Goal: Contribute content: Add original content to the website for others to see

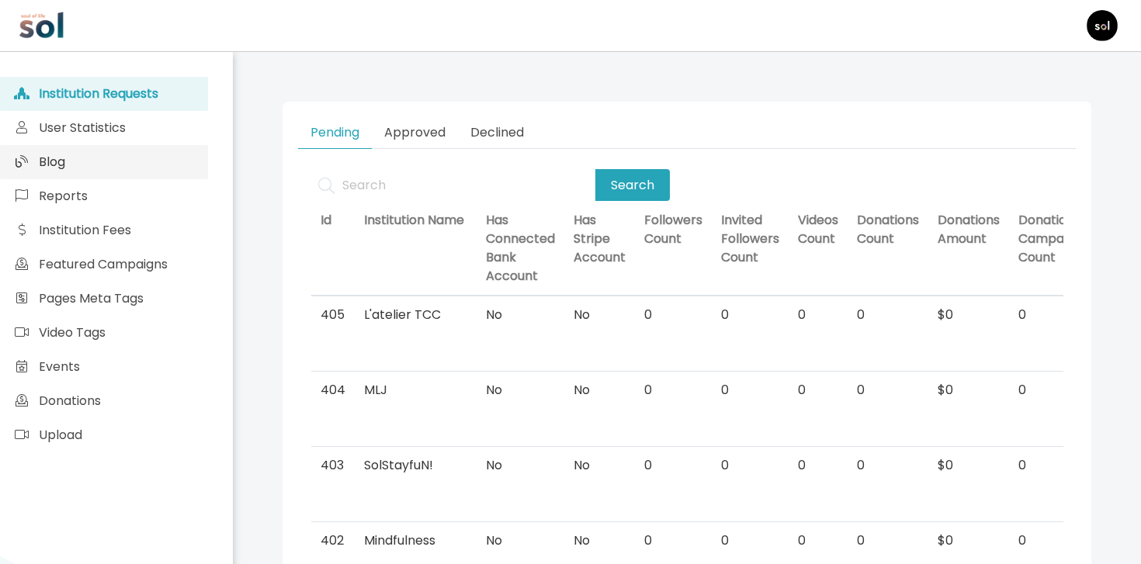
click at [167, 173] on link "Blog" at bounding box center [104, 162] width 208 height 34
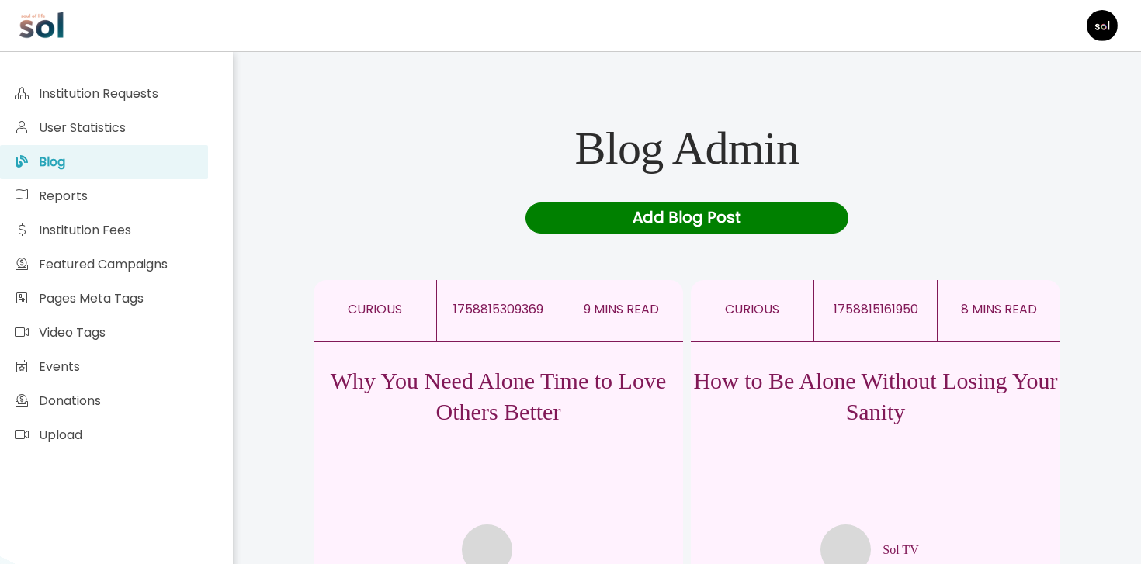
click at [488, 430] on div "Why You Need Alone Time to Love Others Better" at bounding box center [498, 458] width 369 height 233
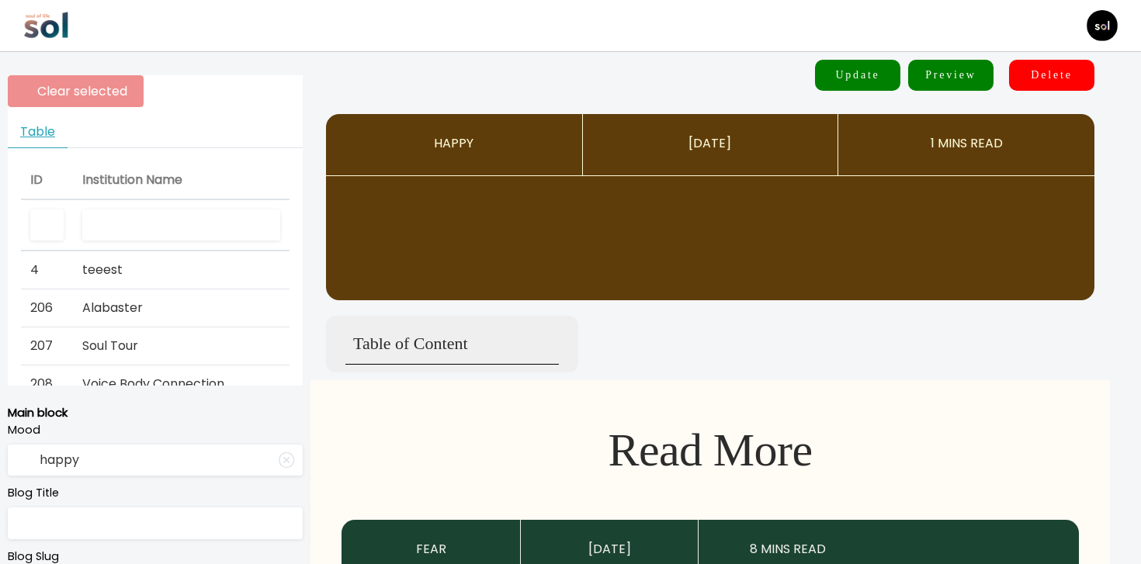
type input "curious"
type input "Why You Need Alone Time to Love Others Better"
type textarea "Harvard's longest study reveals relationships are key to happiness—but only whe…"
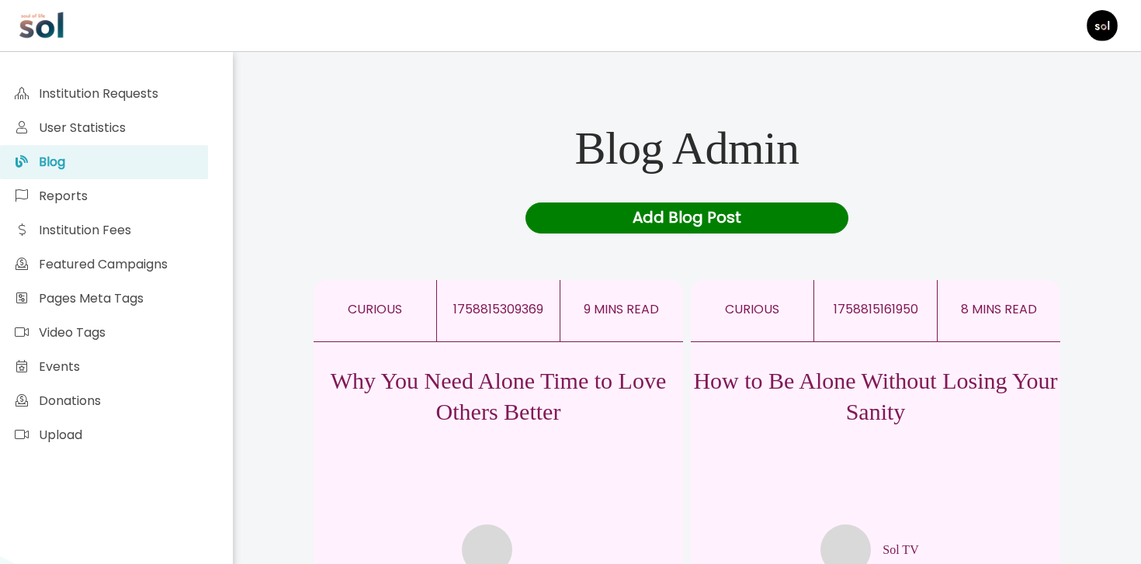
click at [804, 429] on div "How to Be Alone Without Losing Your Sanity Sol TV" at bounding box center [875, 458] width 369 height 233
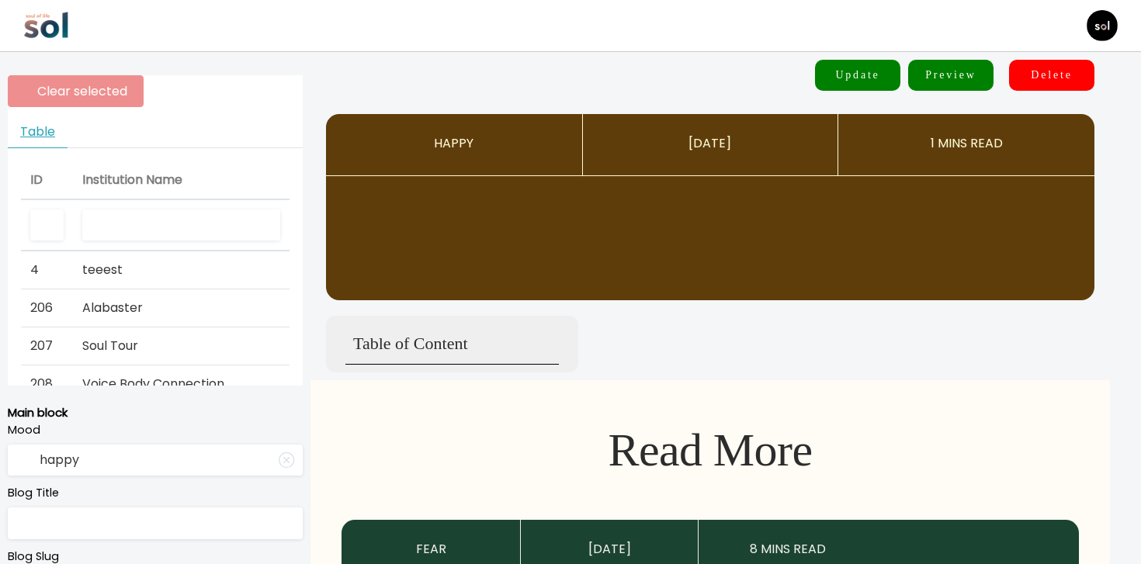
type input "curious"
type input "How to Be Alone Without Losing Your Sanity"
type textarea "Master the art of enjoying your own company—a rarely taught skill"
type input "Sol TV"
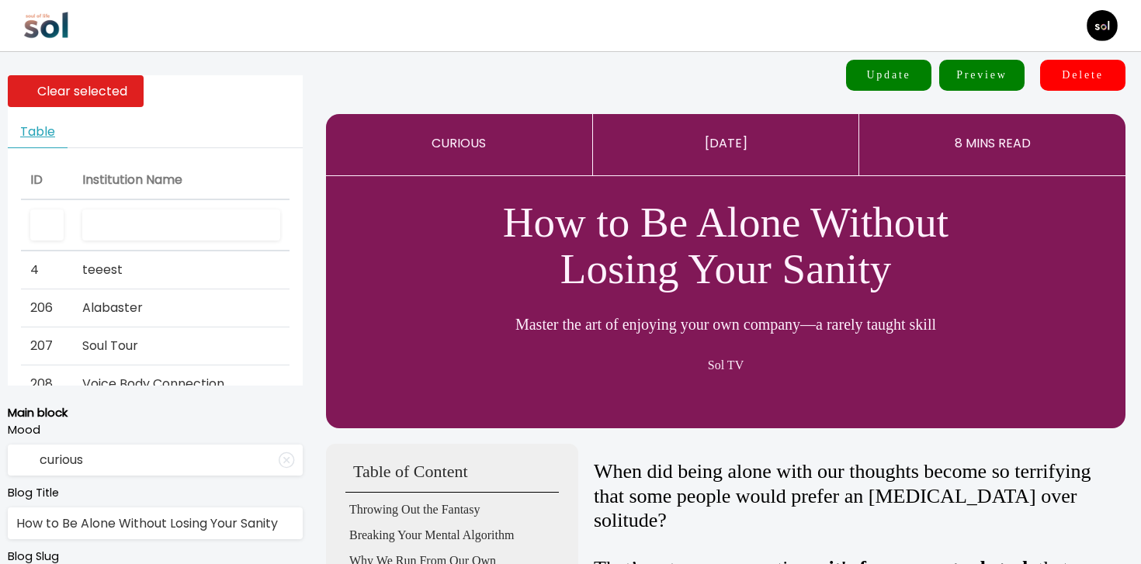
click at [171, 210] on input "text" at bounding box center [181, 226] width 198 height 32
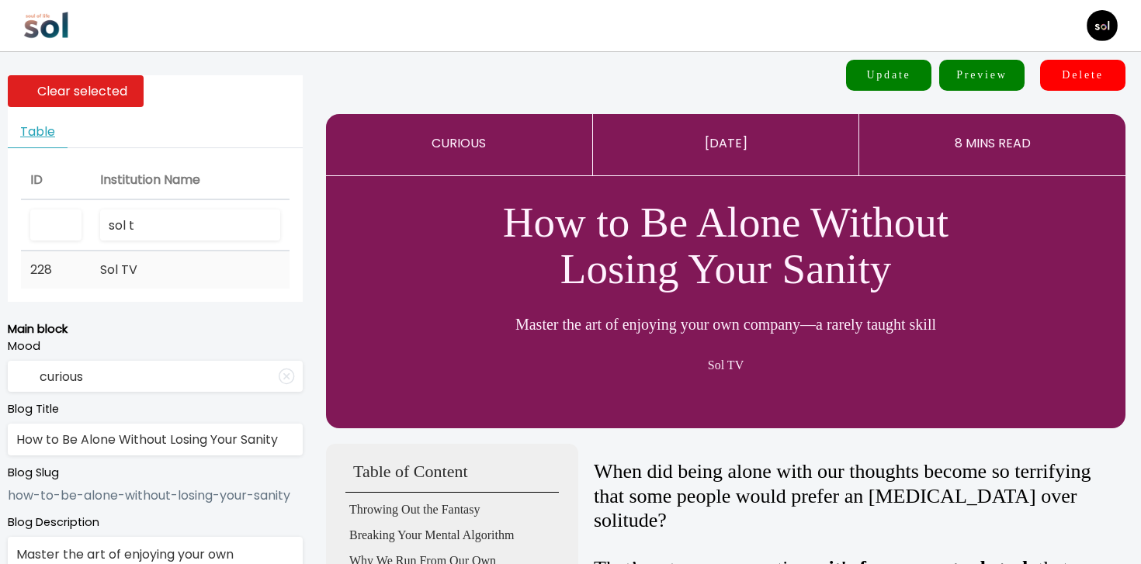
type input "sol t"
click at [130, 266] on span "Sol TV" at bounding box center [118, 270] width 37 height 18
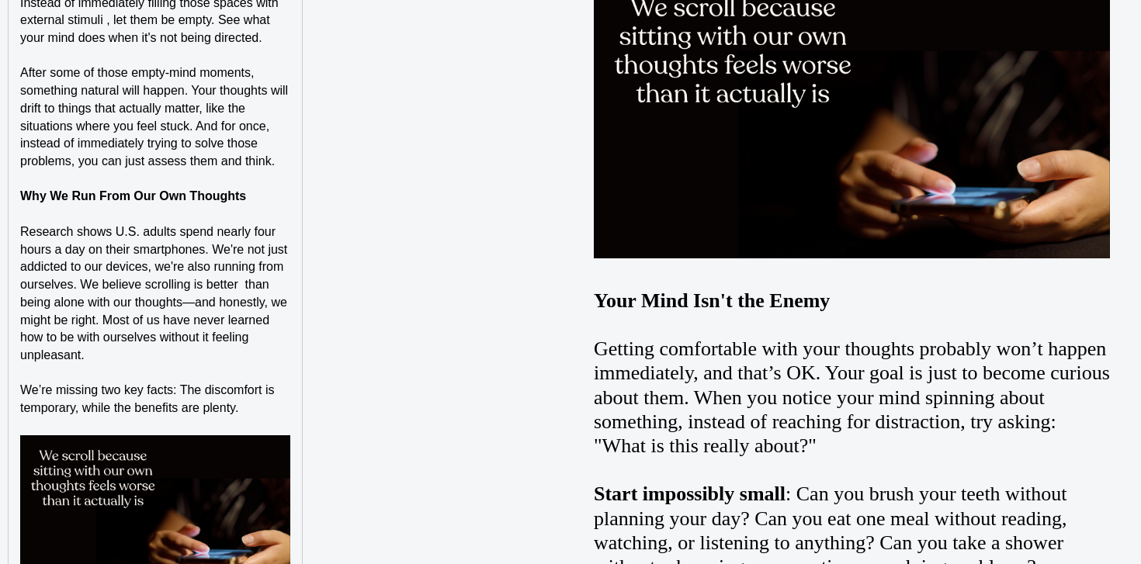
scroll to position [2779, 0]
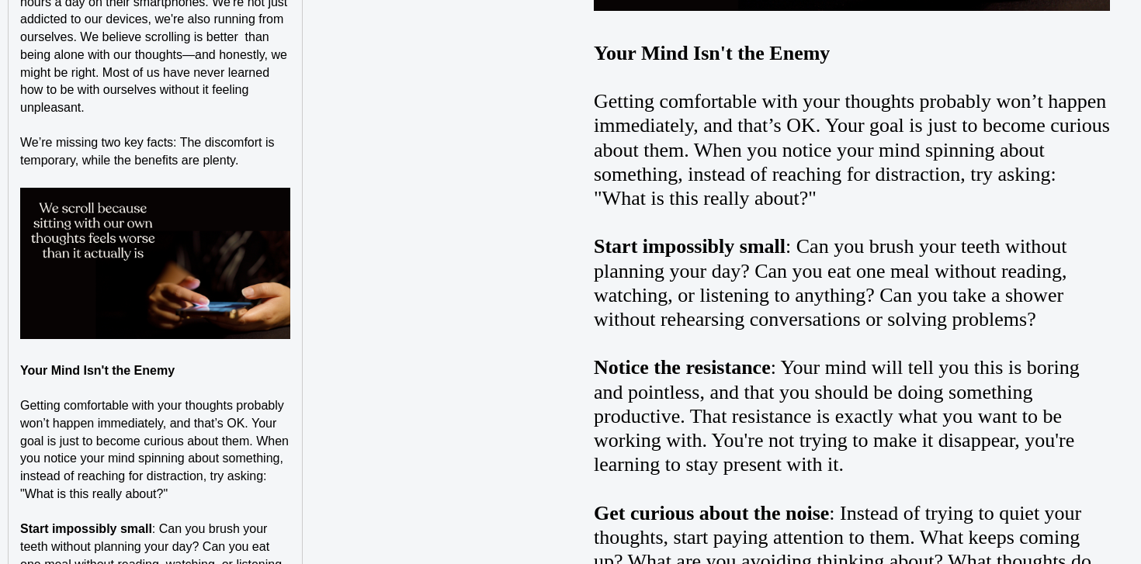
click at [287, 270] on img at bounding box center [155, 264] width 270 height 152
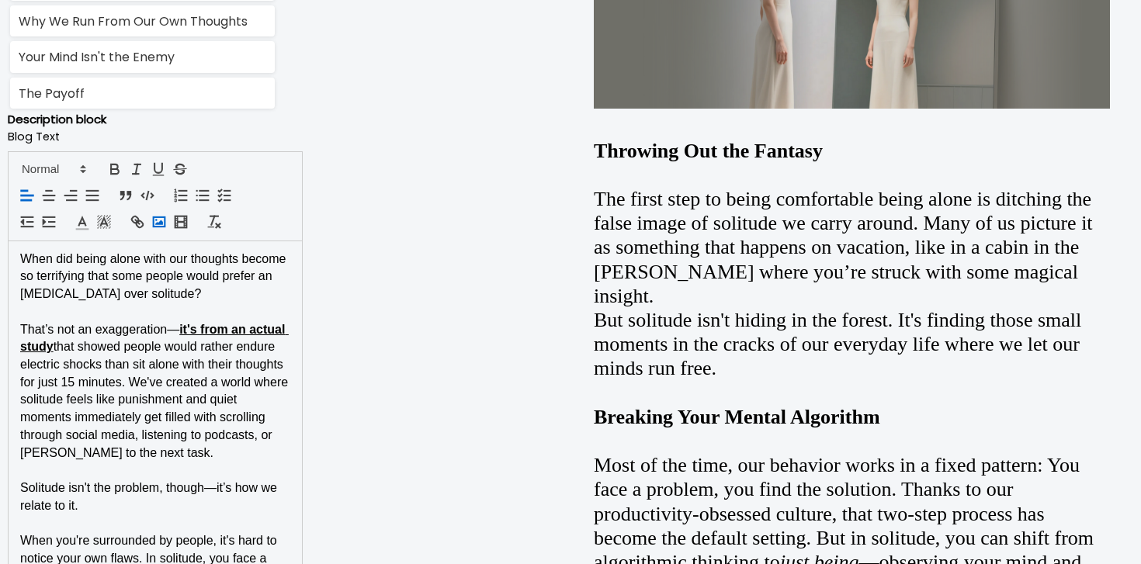
click at [163, 223] on icon "button" at bounding box center [159, 221] width 17 height 17
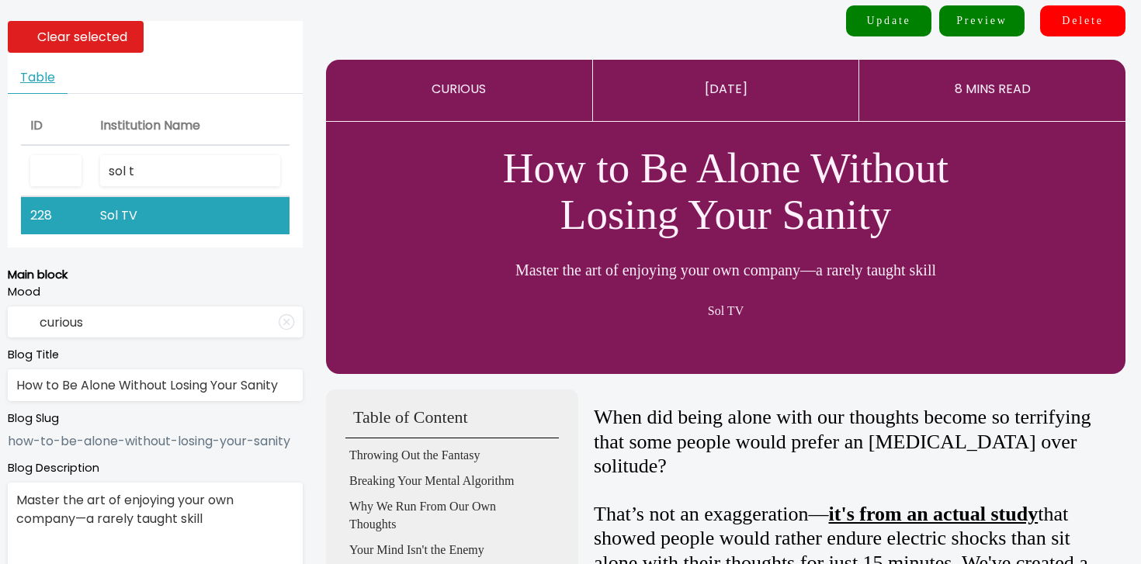
scroll to position [286, 0]
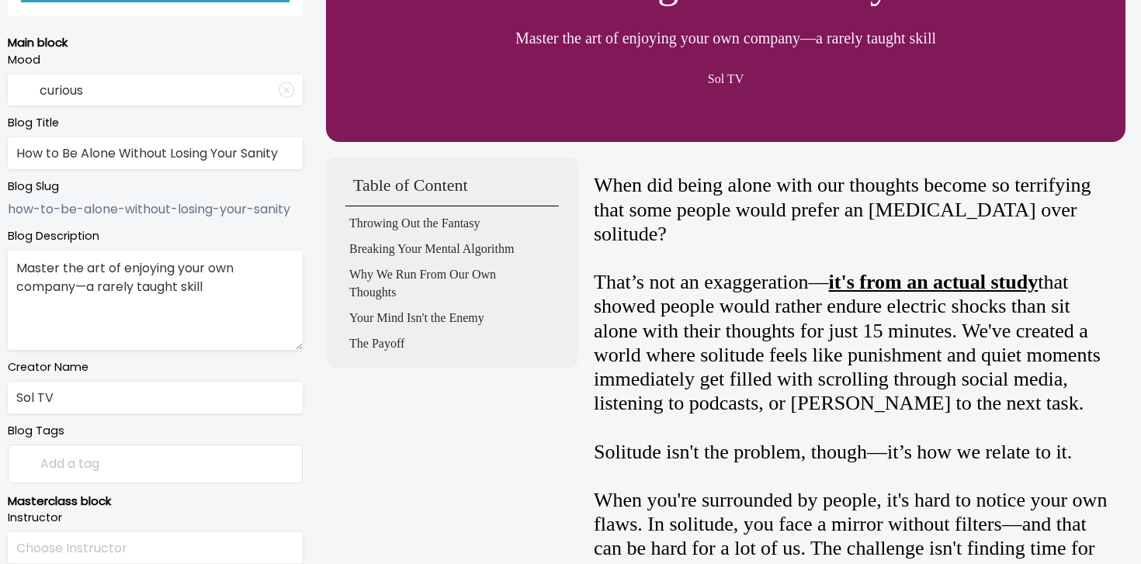
click at [45, 155] on input "How to Be Alone Without Losing Your Sanity" at bounding box center [155, 153] width 295 height 32
click at [50, 154] on input "How to Be Alone Without Losing Your Sanity" at bounding box center [155, 153] width 295 height 32
type input "How To Be Alone Without Losing Your Sanity"
click at [115, 289] on textarea "Master the art of enjoying your own company—a rarely taught skill" at bounding box center [155, 300] width 295 height 99
click at [198, 286] on textarea "Master the art of enjoying your own company—a rarely taught skill" at bounding box center [155, 300] width 295 height 99
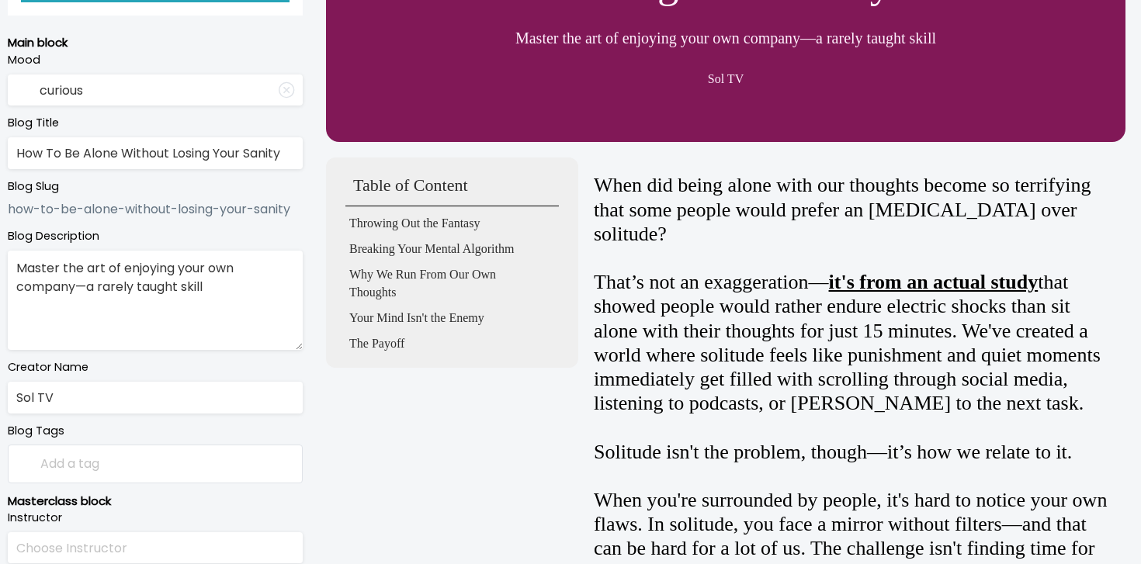
click at [198, 286] on textarea "Master the art of enjoying your own company—a rarely taught skill" at bounding box center [155, 300] width 295 height 99
click at [99, 291] on textarea "Master the art of enjoying your own company—a rarely taught" at bounding box center [155, 300] width 295 height 99
paste textarea "skill"
click at [254, 298] on textarea "Master the art of enjoying your own company—a skill rarely taught" at bounding box center [155, 300] width 295 height 99
type textarea "Master the art of enjoying your own company—a skill rarely taught."
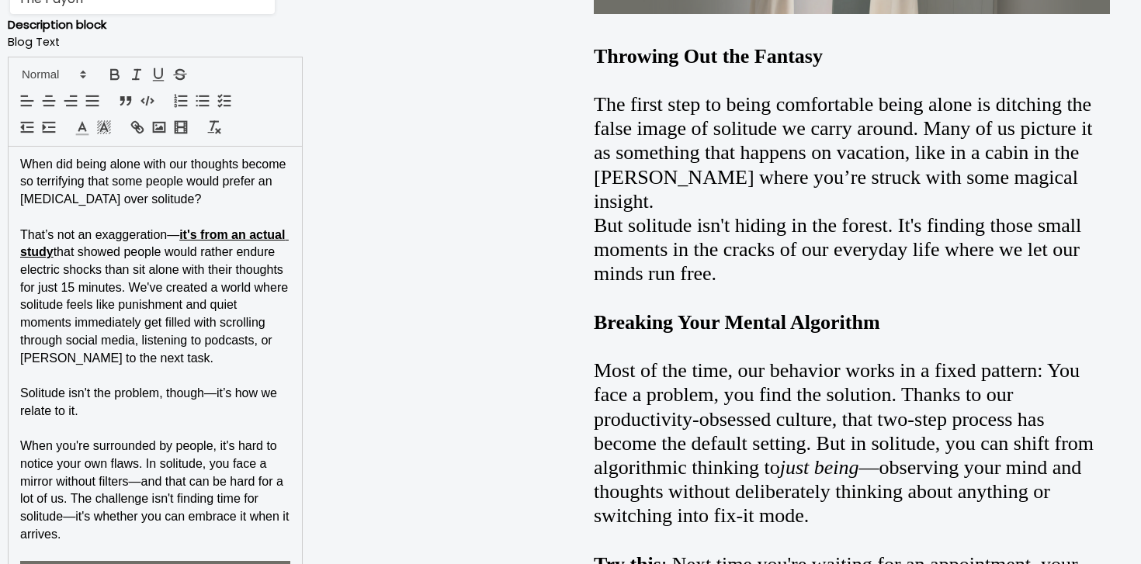
scroll to position [1205, 0]
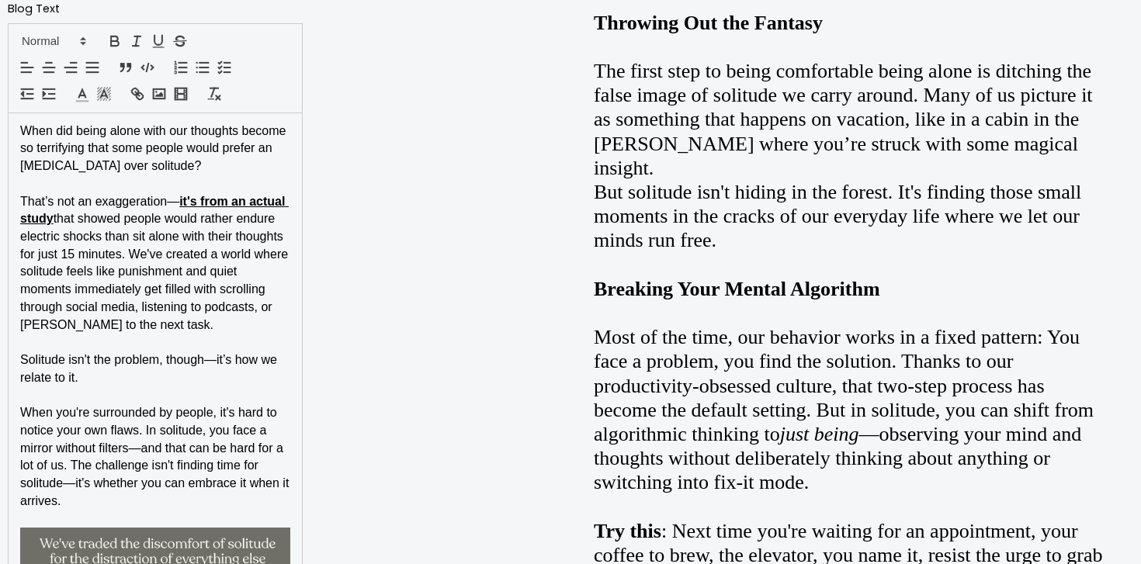
click at [214, 373] on p "Solitude isn't the problem, though—it’s how we relate to it." at bounding box center [155, 369] width 270 height 35
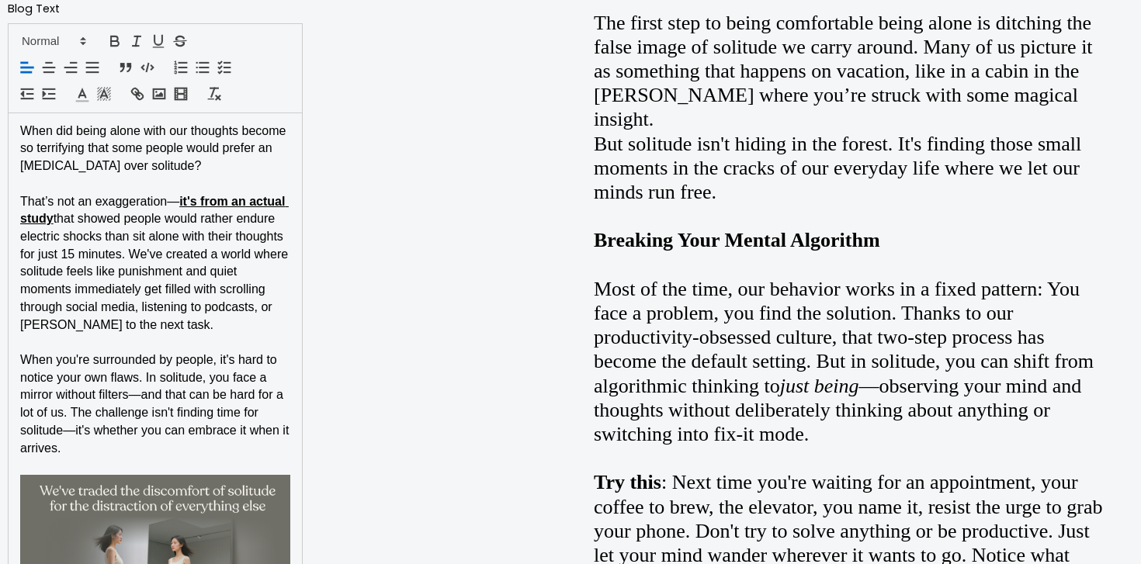
click at [164, 328] on p "That’s not an exaggeration— it's from an actual study that showed people would …" at bounding box center [155, 263] width 270 height 141
click at [246, 324] on p "That’s not an exaggeration— it's from an actual study that showed people would …" at bounding box center [155, 263] width 270 height 141
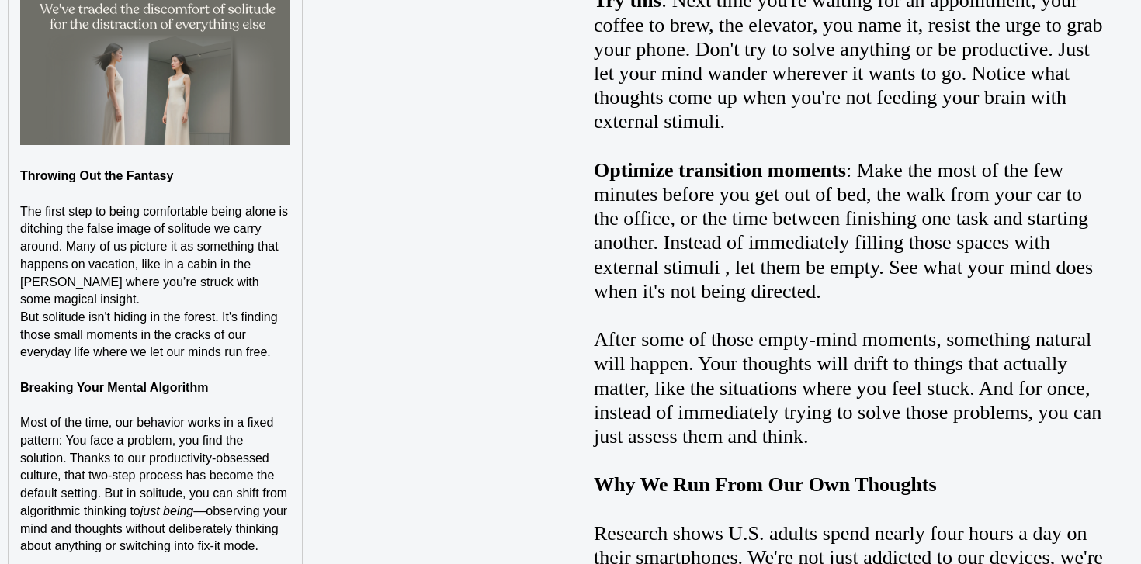
scroll to position [1746, 0]
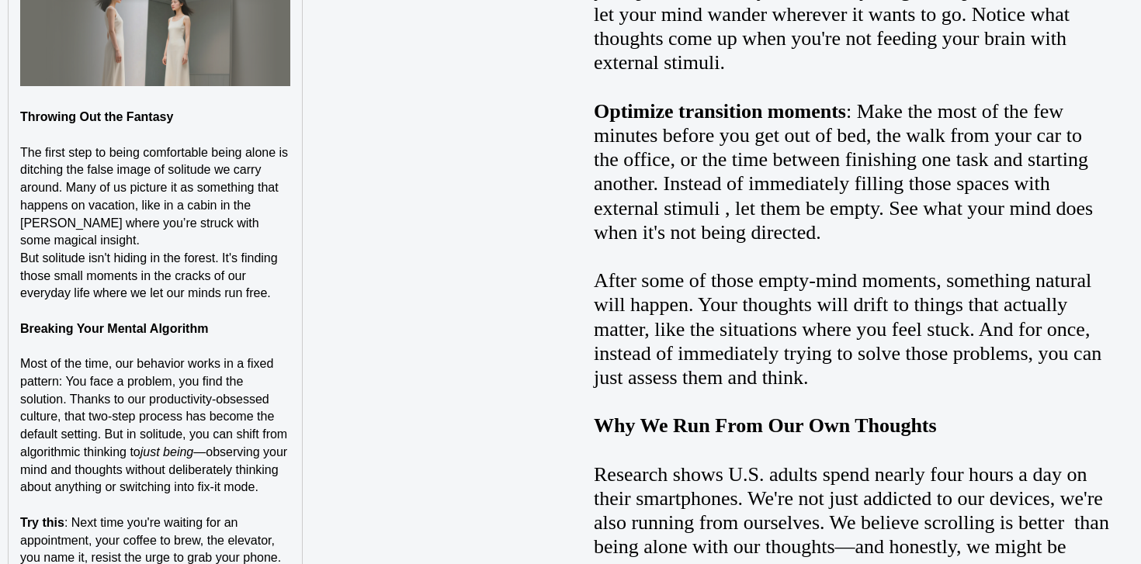
click at [246, 156] on span "The first step to being comfortable being alone is ditching the false image of …" at bounding box center [156, 197] width 272 height 102
click at [227, 151] on span "The first step to being comfortable being when you're alone is ditching the fal…" at bounding box center [156, 197] width 273 height 102
click at [106, 117] on strong "Throwing Out the Fantasy" at bounding box center [96, 116] width 153 height 13
type input "Throwing Out The Fantasy"
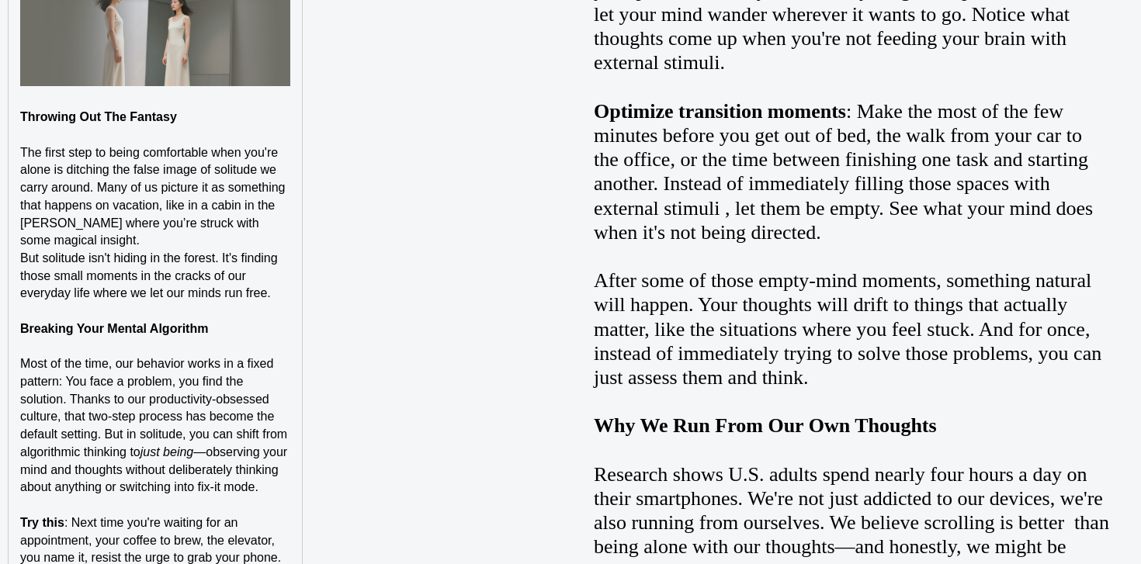
click at [127, 260] on span "But solitude isn't hiding in the forest. It's finding those small moments in th…" at bounding box center [150, 275] width 261 height 48
click at [184, 259] on span "But solitude isn't escaping to in the forest. It's finding those small moments …" at bounding box center [154, 275] width 269 height 48
click at [78, 231] on p "The first step to being comfortable when you're alone is ditching the false ima…" at bounding box center [155, 197] width 270 height 106
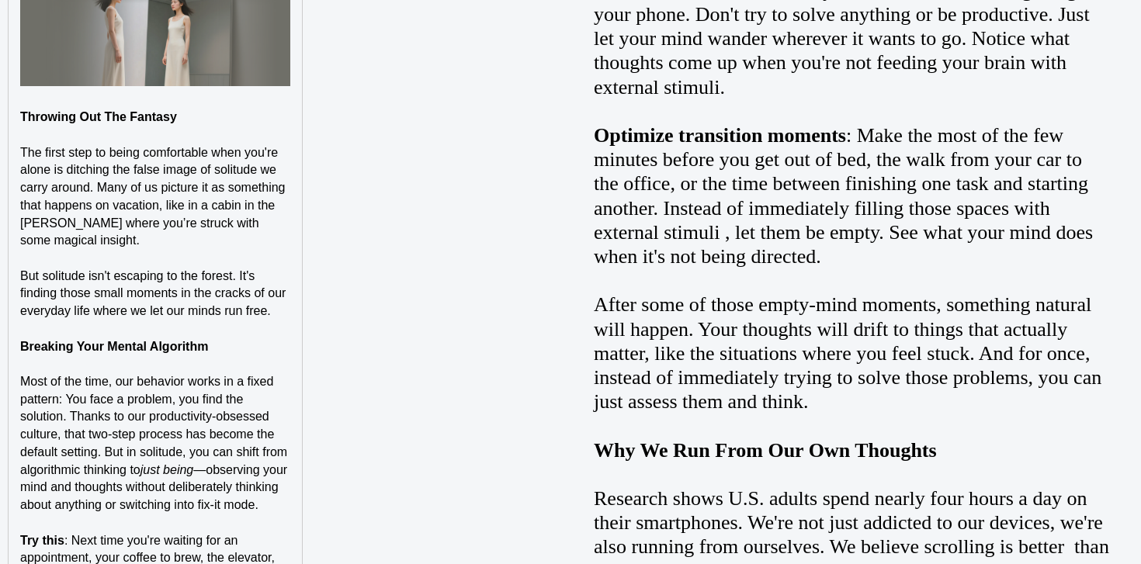
click at [265, 435] on span "Most of the time, our behavior works in a fixed pattern: You face a problem, yo…" at bounding box center [155, 426] width 271 height 102
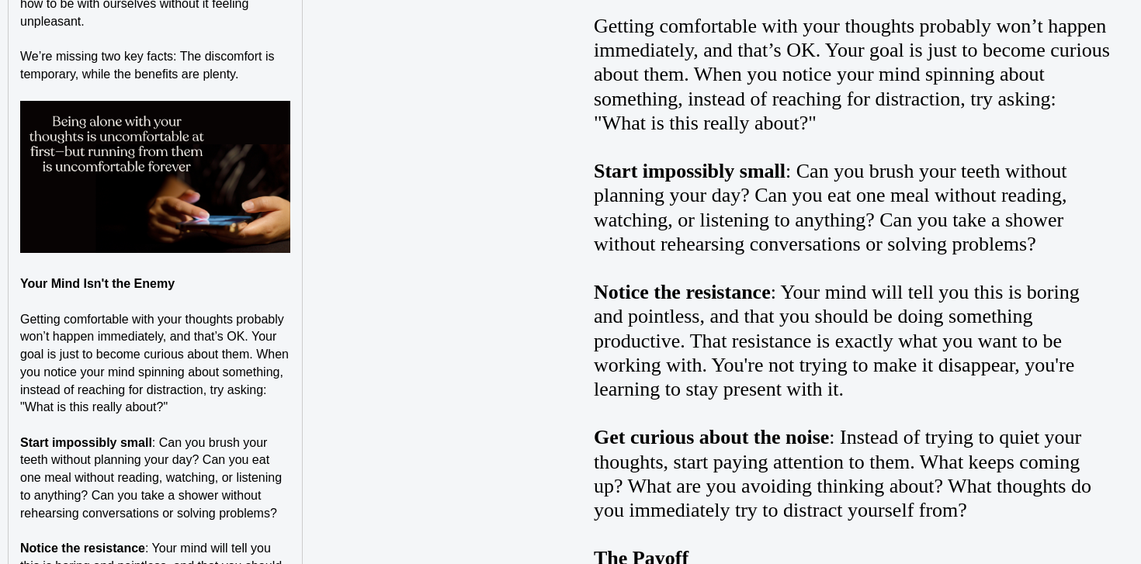
scroll to position [2834, 0]
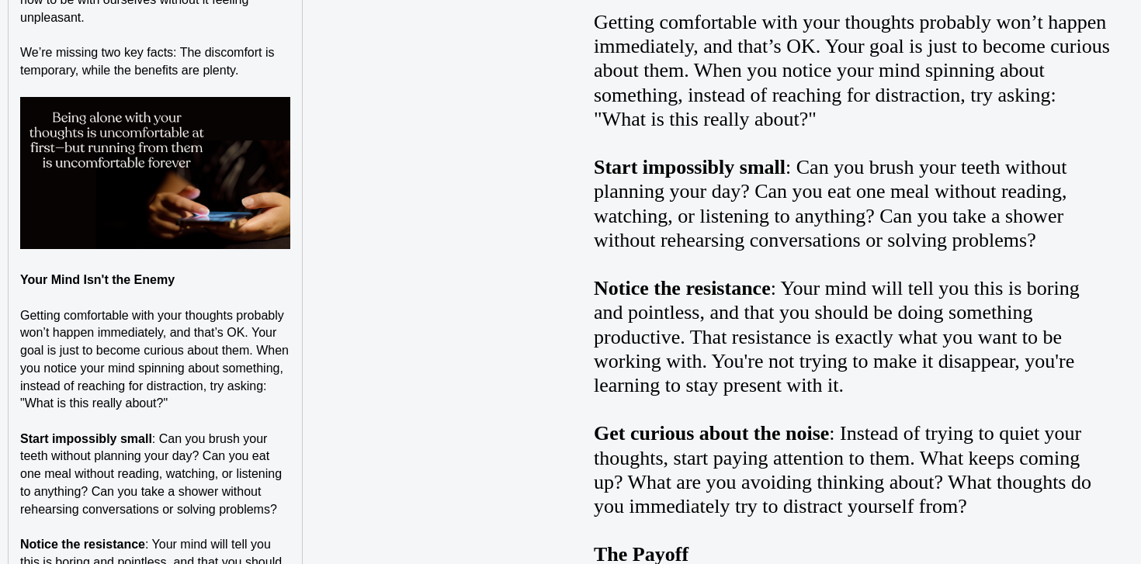
click at [116, 286] on strong "Your Mind Isn't the Enemy" at bounding box center [97, 279] width 154 height 13
type input "Your Mind Isn't The Enemy"
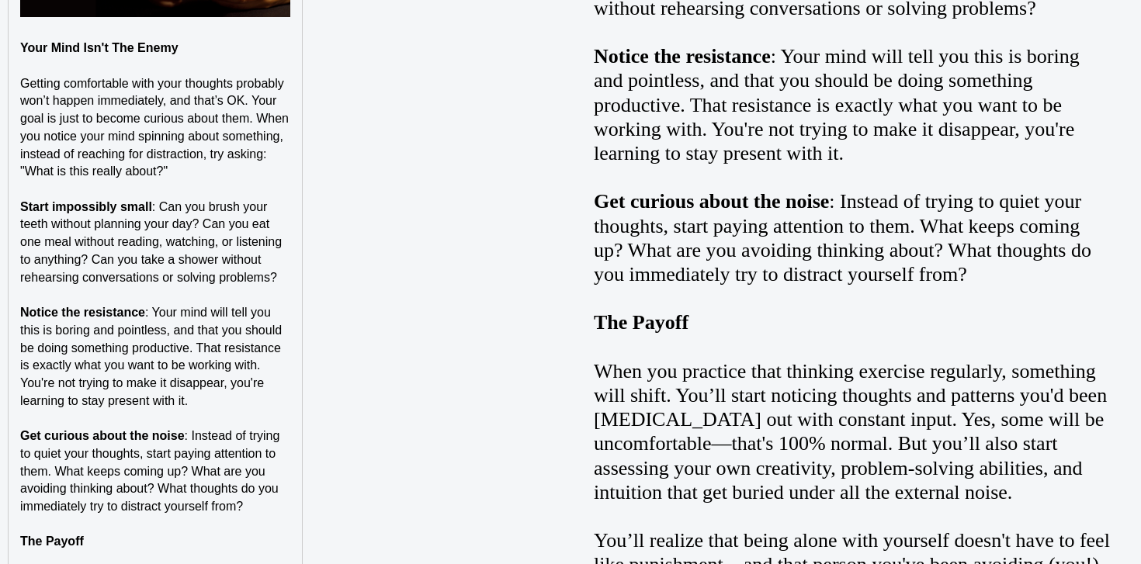
scroll to position [3067, 0]
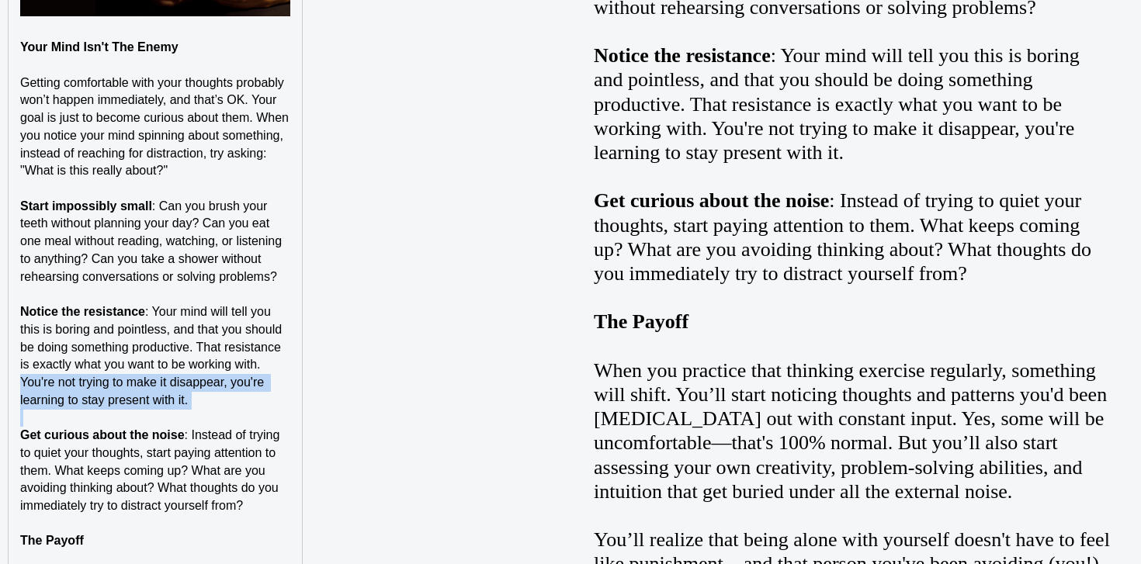
drag, startPoint x: 216, startPoint y: 426, endPoint x: 19, endPoint y: 402, distance: 198.6
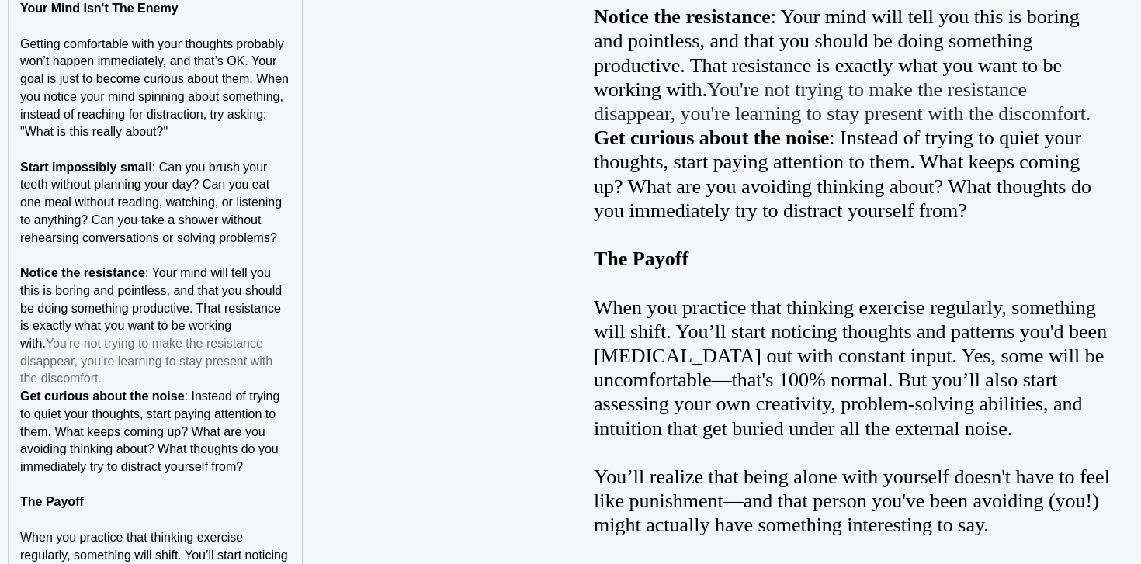
scroll to position [3220, 0]
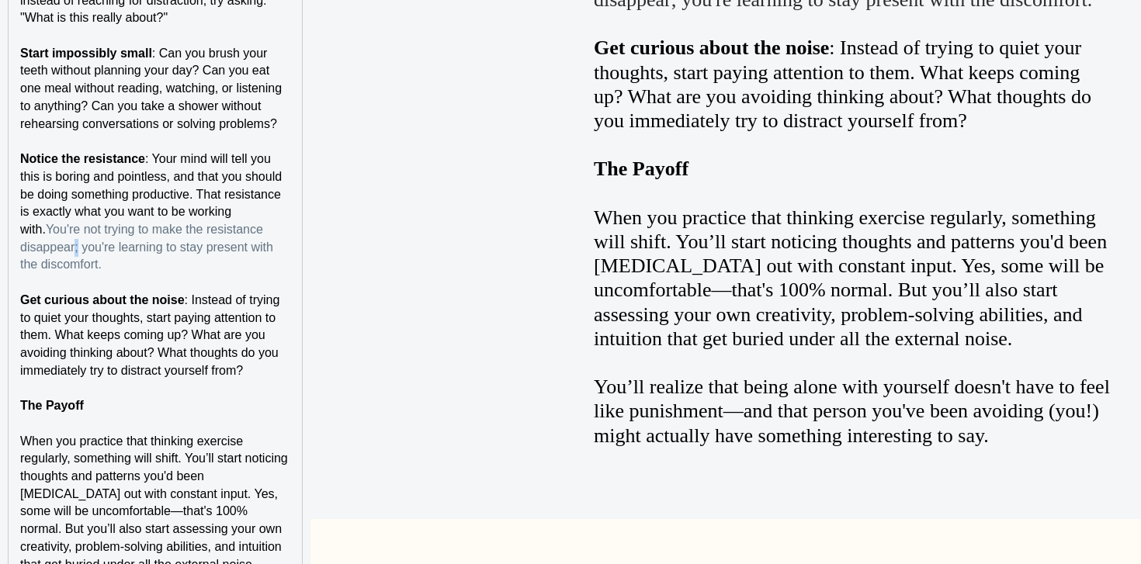
click at [75, 265] on p "Notice the resistance : Your mind will tell you this is boring and pointless, a…" at bounding box center [155, 212] width 270 height 123
copy p ";"
click at [153, 274] on p "Notice the resistance : Your mind will tell you this is boring and pointless, a…" at bounding box center [155, 212] width 270 height 123
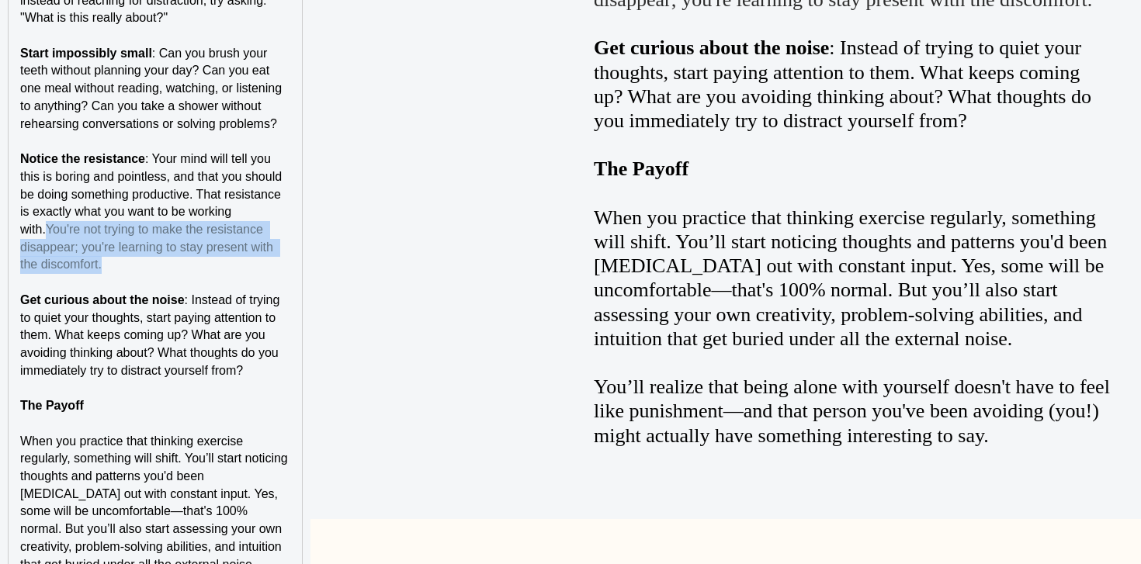
drag, startPoint x: 153, startPoint y: 276, endPoint x: 20, endPoint y: 248, distance: 135.6
click at [20, 248] on p "Notice the resistance : Your mind will tell you this is boring and pointless, a…" at bounding box center [155, 212] width 270 height 123
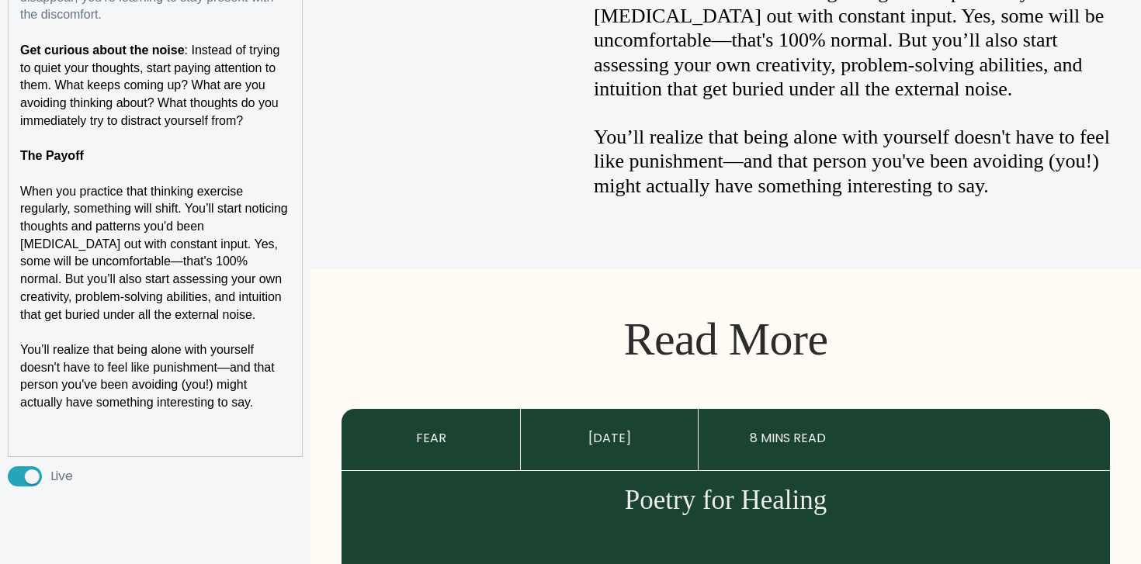
scroll to position [3471, 0]
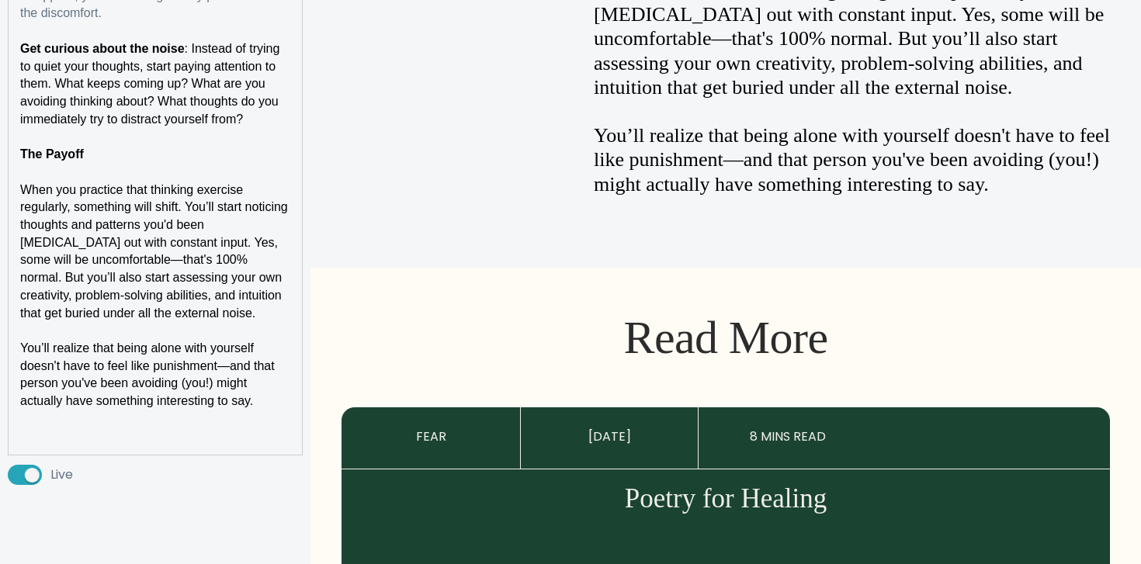
click at [173, 244] on span "When you practice that thinking exercise regularly, something will shift. You’l…" at bounding box center [155, 251] width 271 height 137
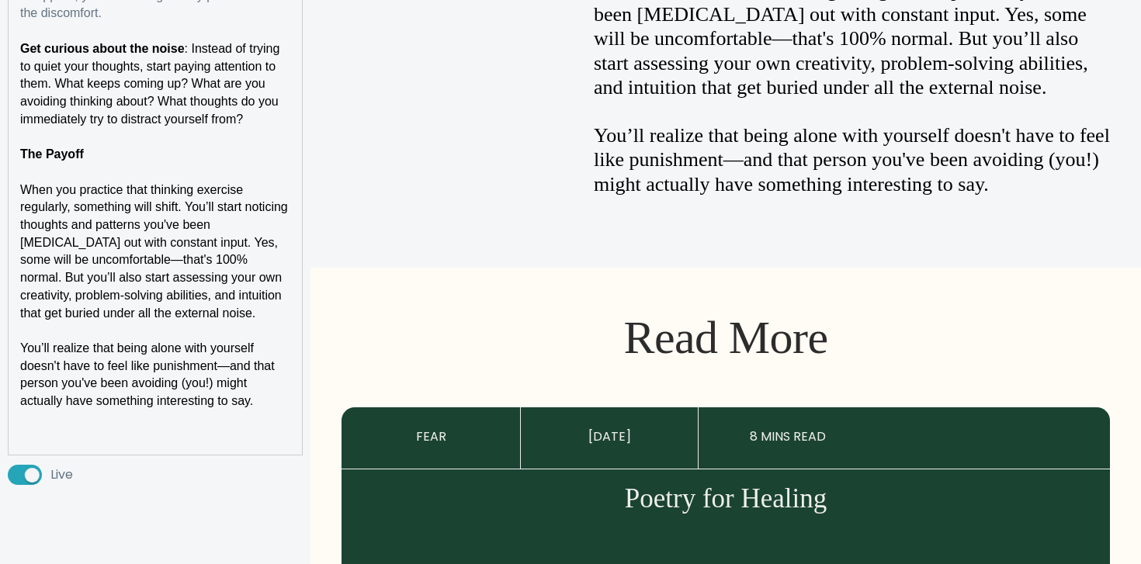
click at [186, 365] on span "You’ll realize that being alone with yourself doesn't have to feel like punishm…" at bounding box center [149, 375] width 258 height 66
drag, startPoint x: 186, startPoint y: 365, endPoint x: 266, endPoint y: 365, distance: 80.7
click at [266, 365] on p "You’ll realize that being alone with yourself doesn't have to feel like punishm…" at bounding box center [155, 375] width 270 height 71
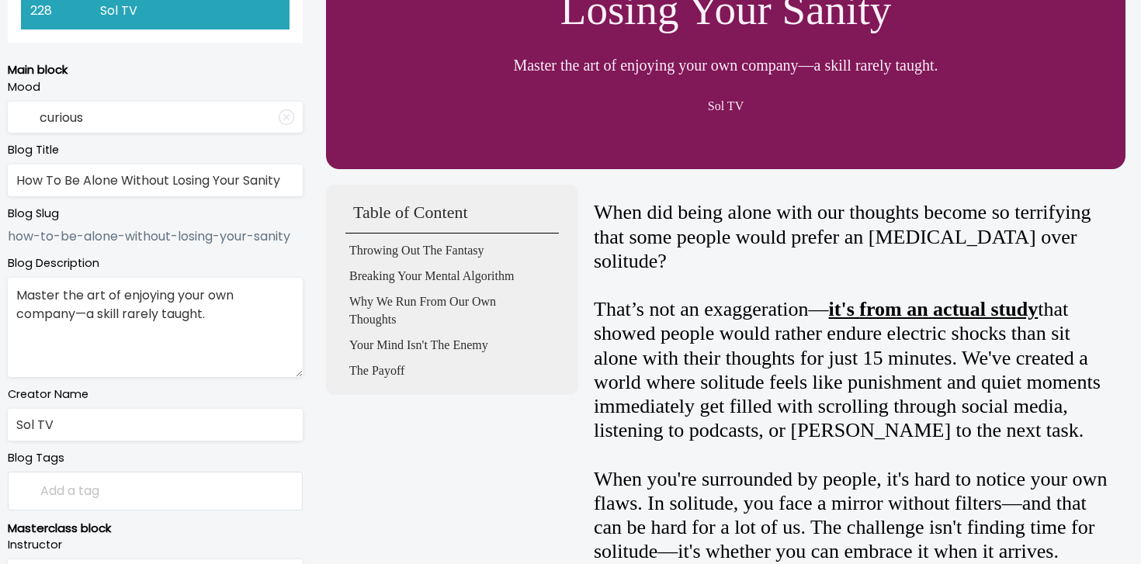
scroll to position [0, 0]
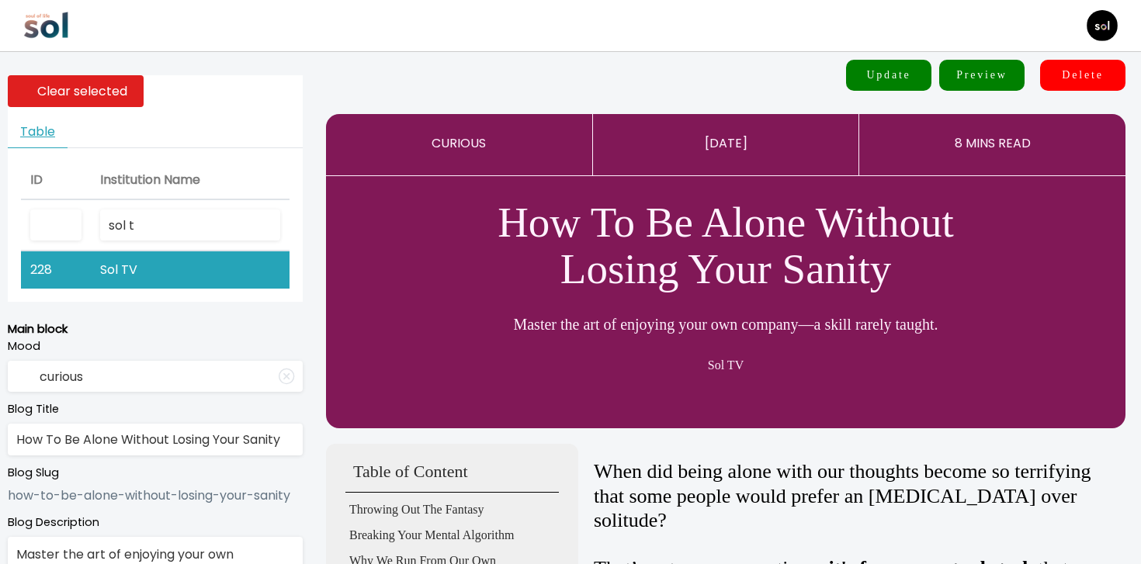
click at [862, 64] on button "Update" at bounding box center [888, 75] width 85 height 31
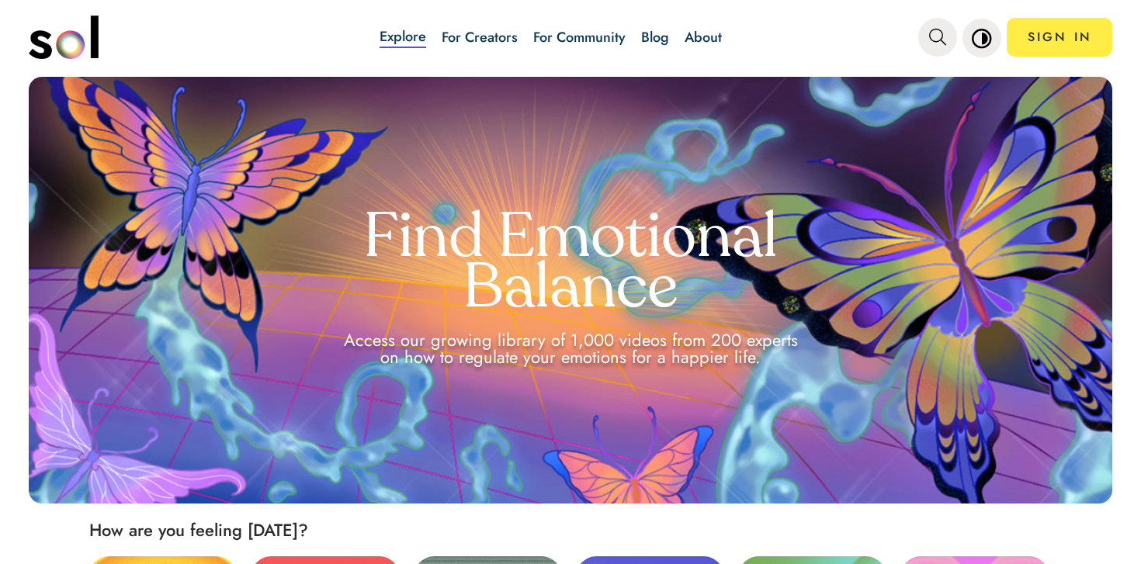
click at [658, 34] on link "Blog" at bounding box center [655, 37] width 28 height 20
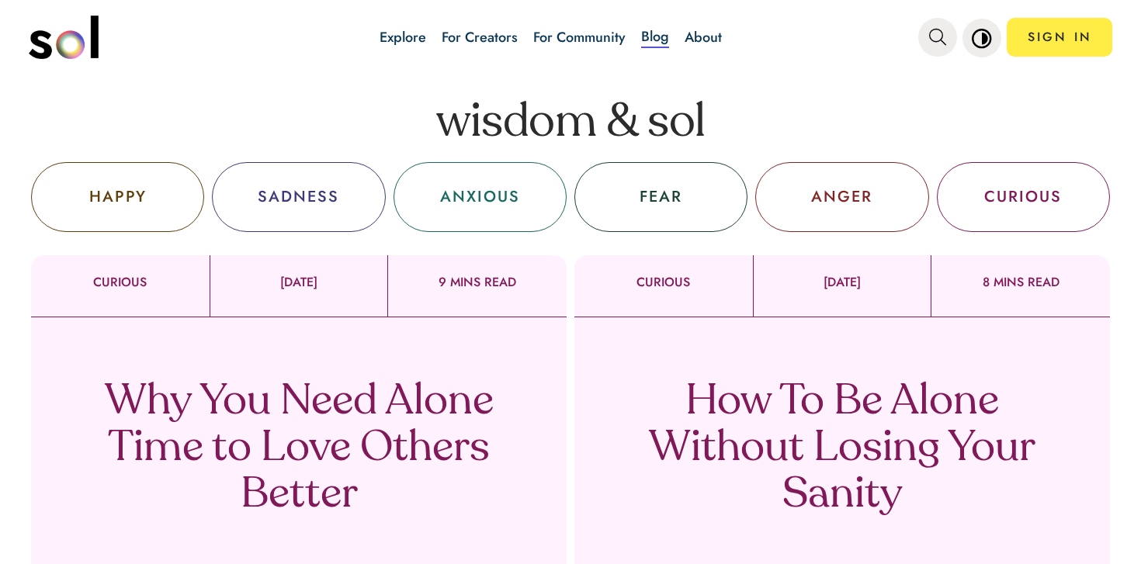
click at [768, 404] on p "How To Be Alone Without Losing Your Sanity" at bounding box center [842, 450] width 458 height 140
